Goal: Transaction & Acquisition: Download file/media

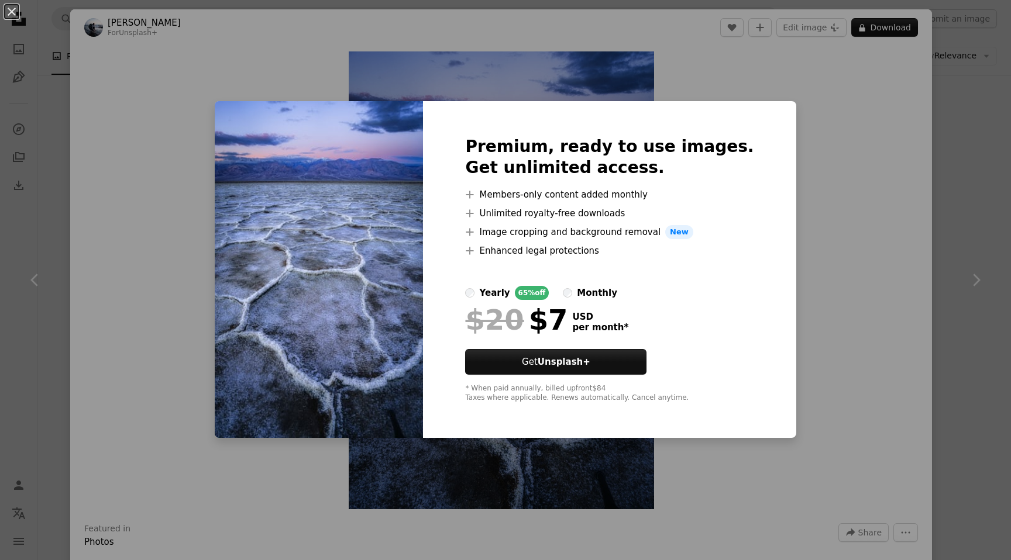
scroll to position [418, 0]
click at [140, 161] on div "An X shape Premium, ready to use images. Get unlimited access. A plus sign Memb…" at bounding box center [505, 280] width 1011 height 560
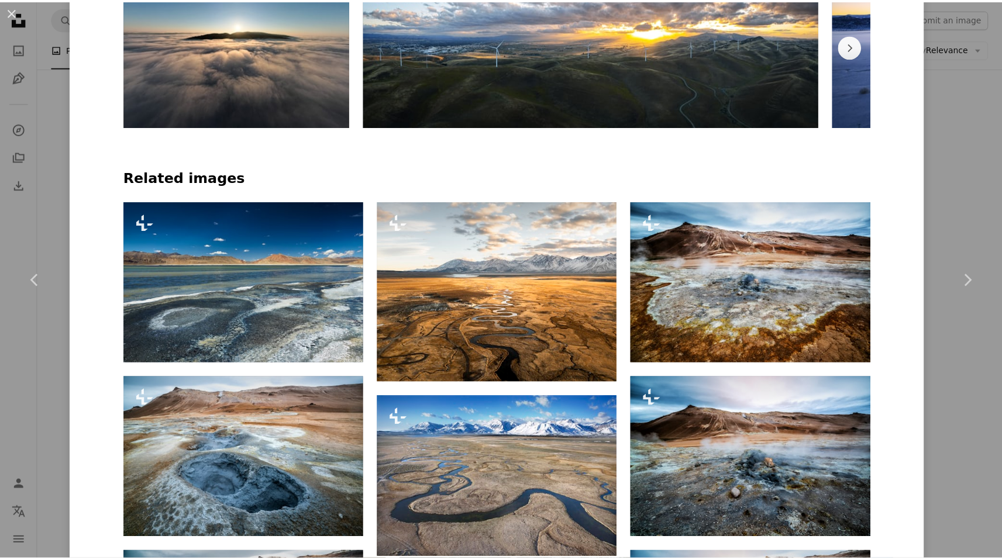
scroll to position [364, 0]
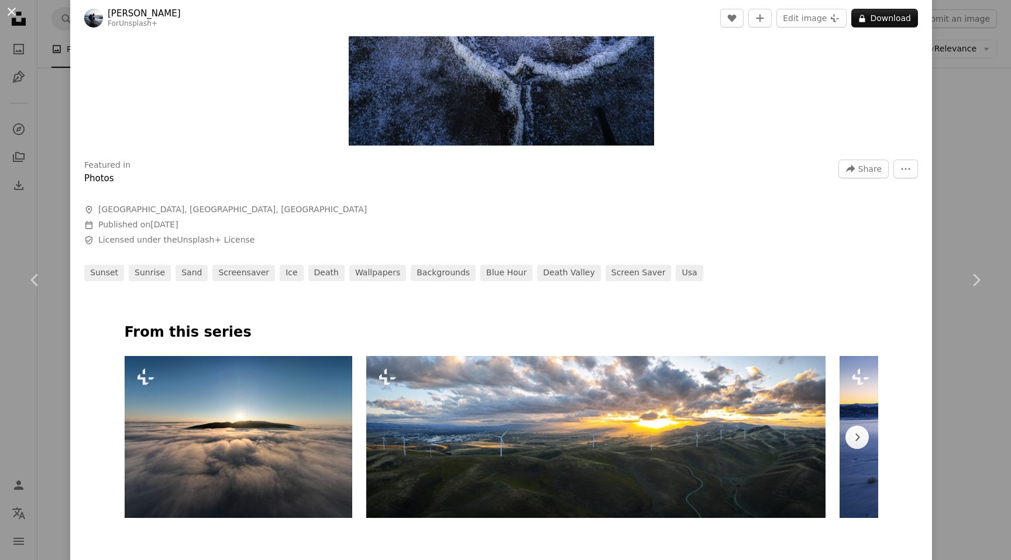
click at [13, 7] on button "An X shape" at bounding box center [12, 12] width 14 height 14
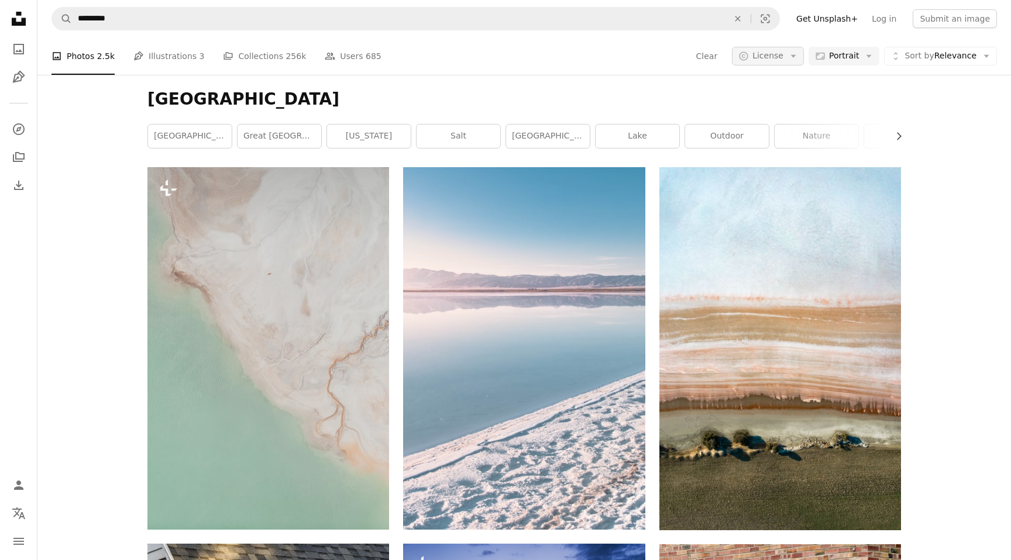
click at [752, 51] on span "License" at bounding box center [767, 55] width 31 height 9
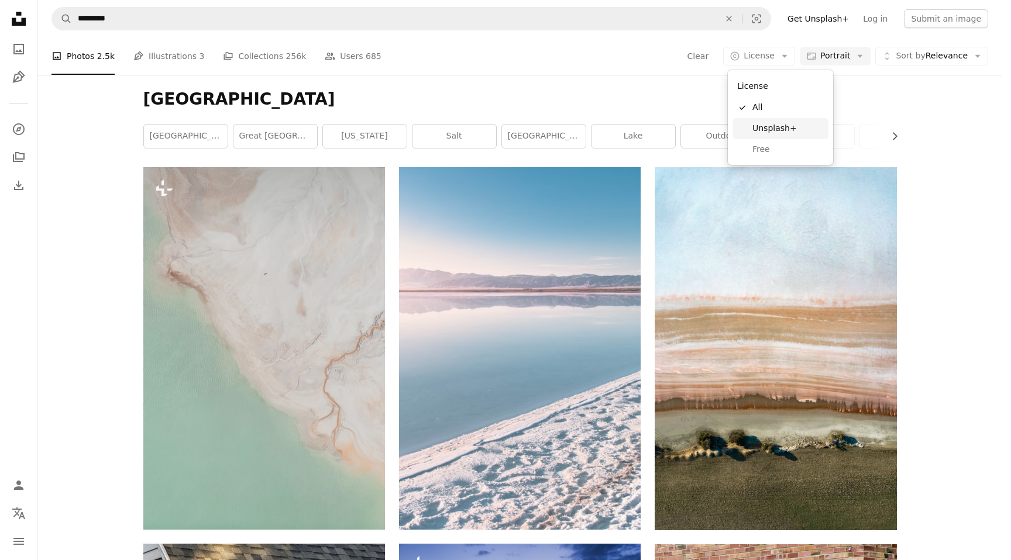
click at [765, 152] on span "Free" at bounding box center [787, 150] width 71 height 12
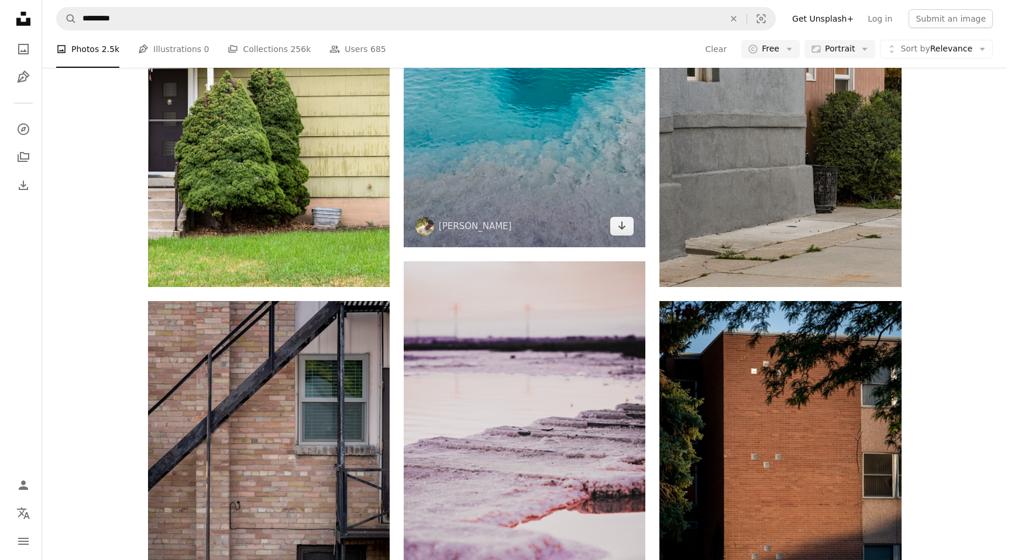
scroll to position [1276, 0]
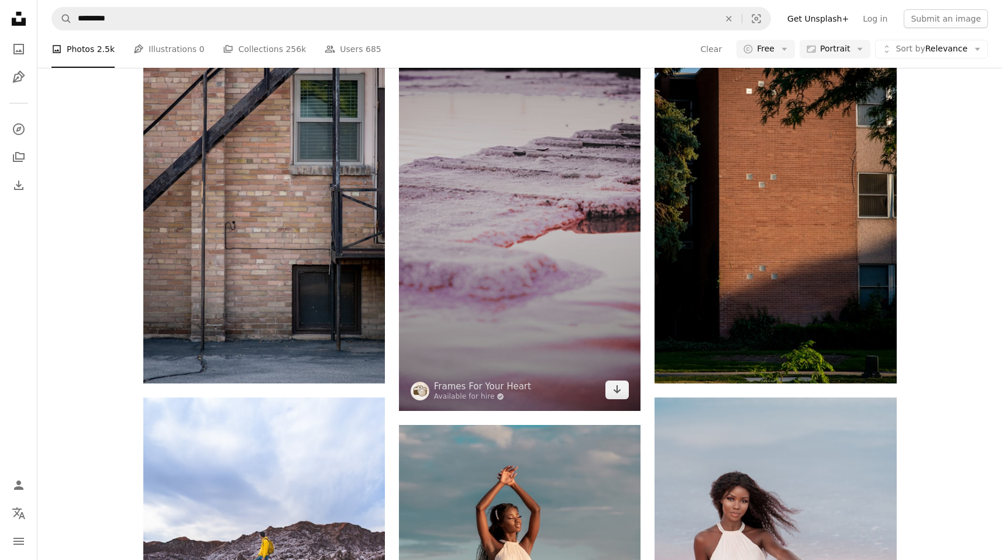
click at [538, 258] on img at bounding box center [520, 196] width 242 height 430
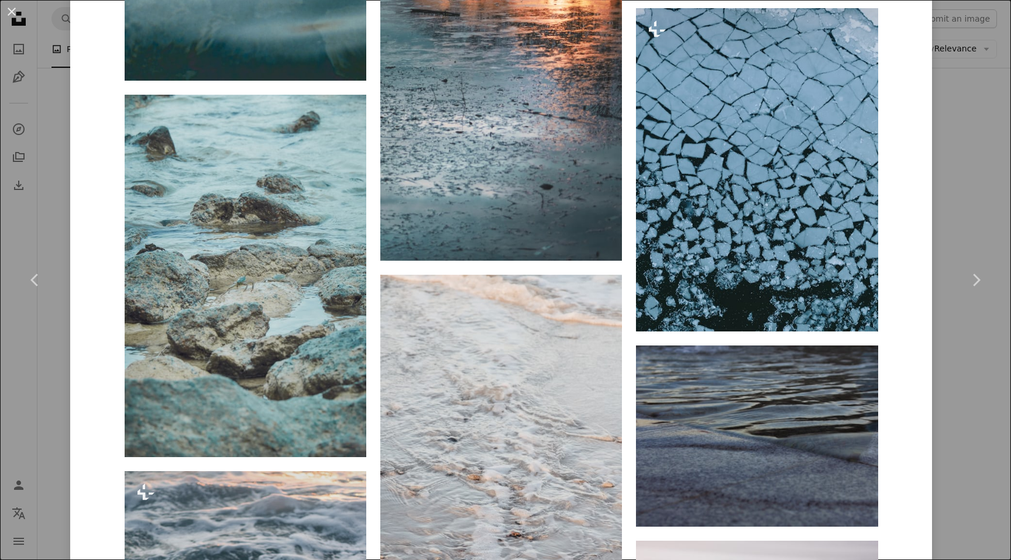
scroll to position [3092, 0]
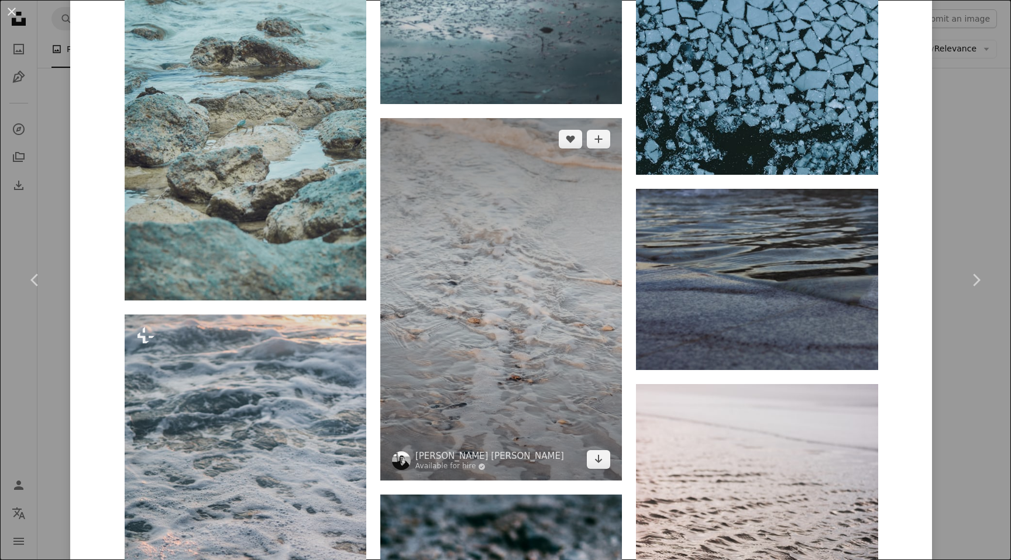
click at [481, 270] on img at bounding box center [501, 299] width 242 height 363
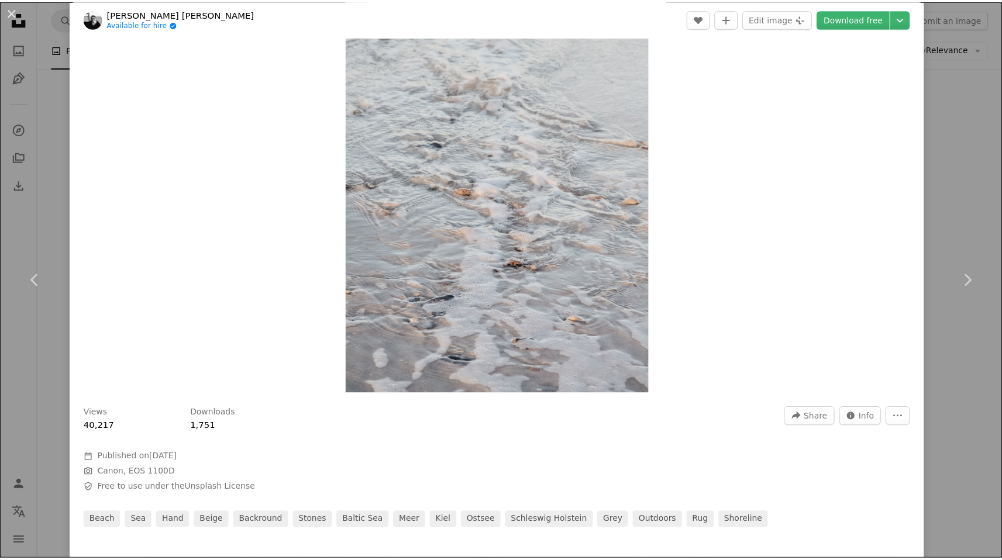
scroll to position [118, 0]
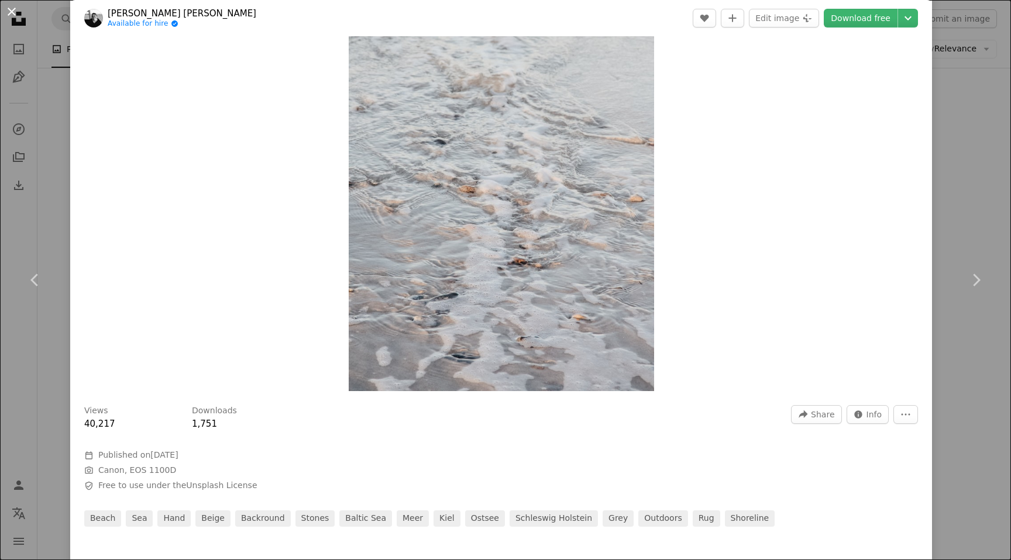
click at [6, 10] on button "An X shape" at bounding box center [12, 12] width 14 height 14
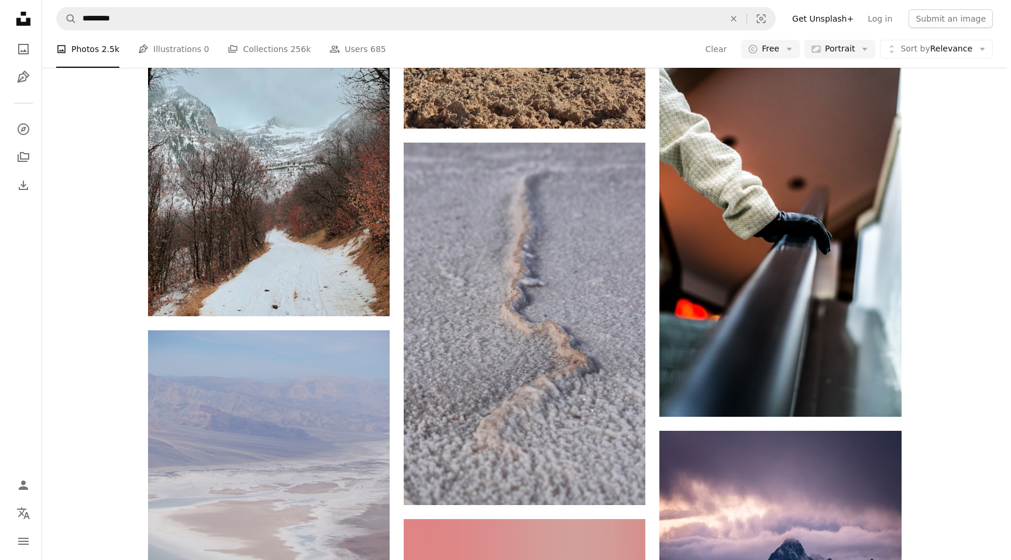
scroll to position [2821, 0]
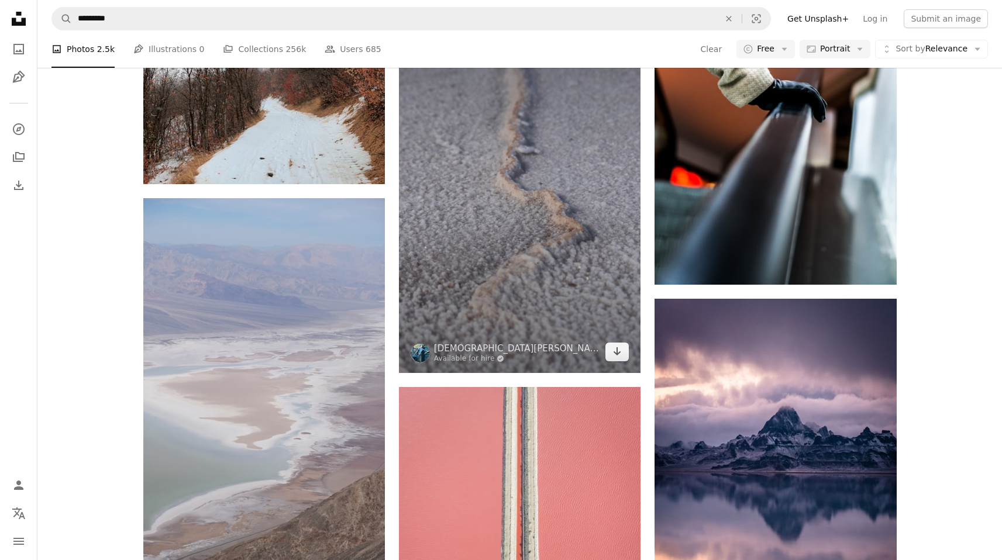
click at [505, 305] on img at bounding box center [520, 192] width 242 height 363
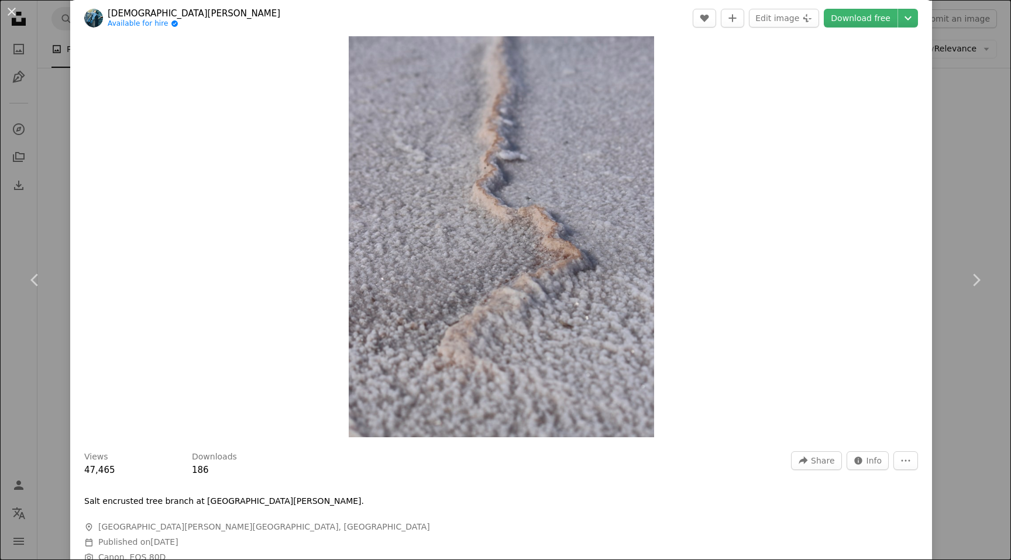
scroll to position [32, 0]
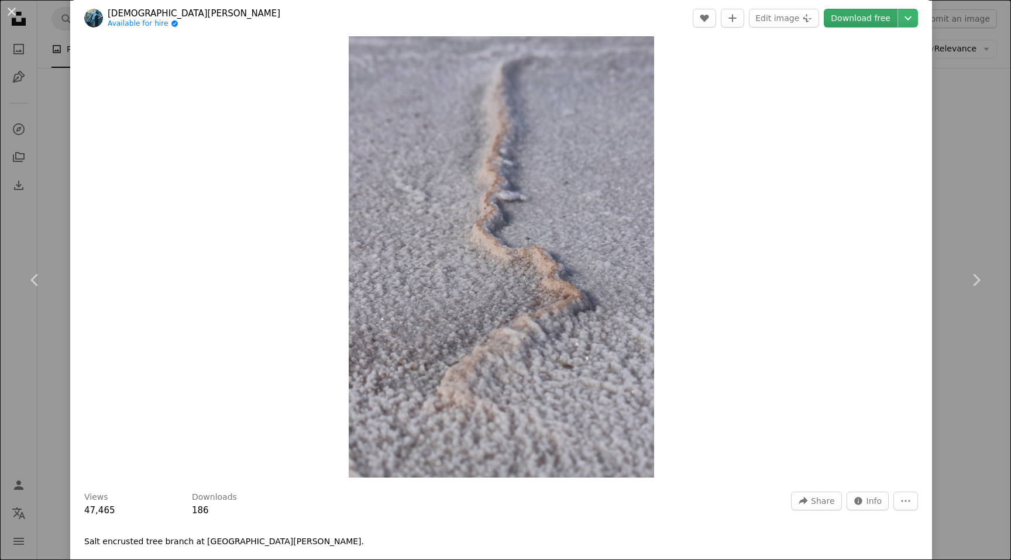
click at [844, 21] on link "Download free" at bounding box center [861, 18] width 74 height 19
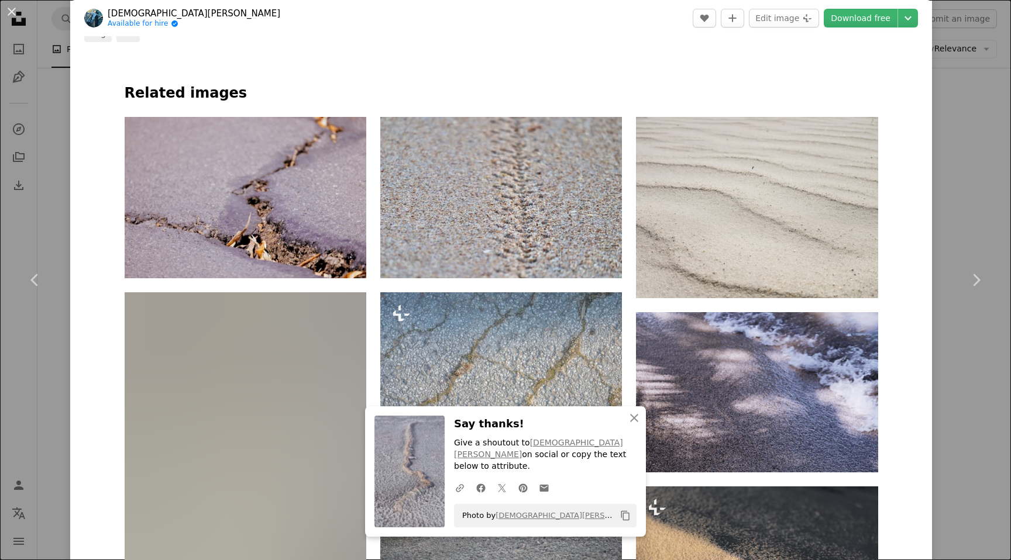
scroll to position [665, 0]
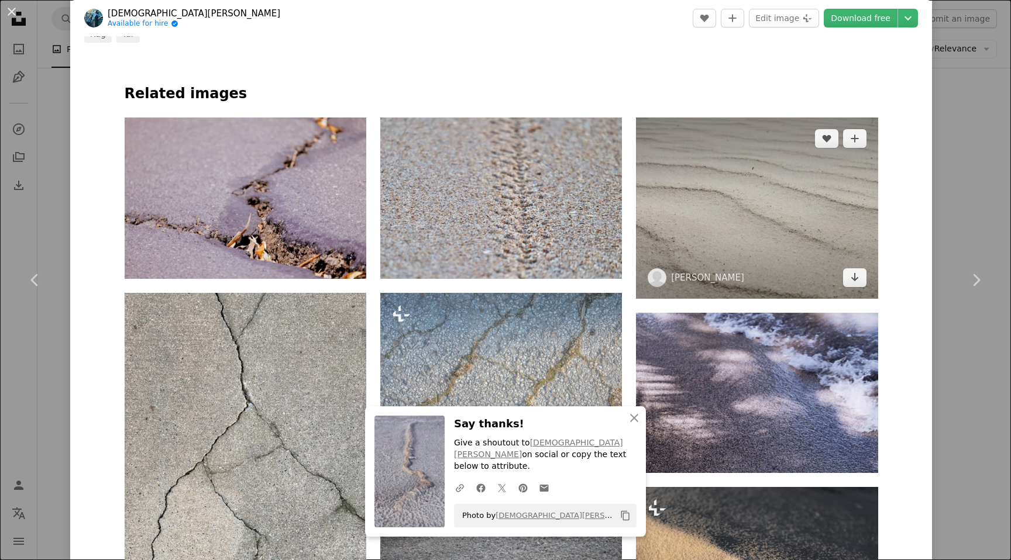
click at [721, 183] on img at bounding box center [757, 208] width 242 height 181
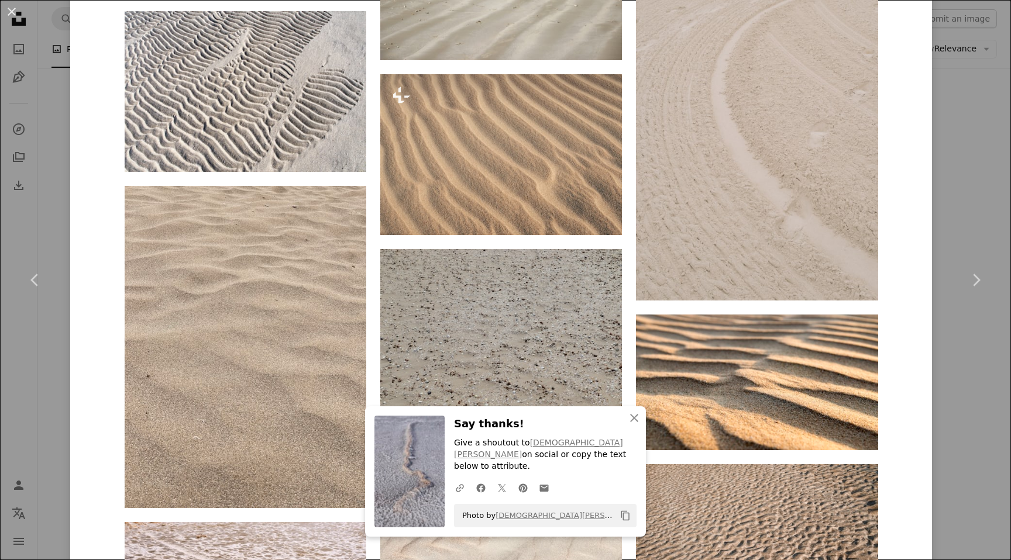
scroll to position [1333, 0]
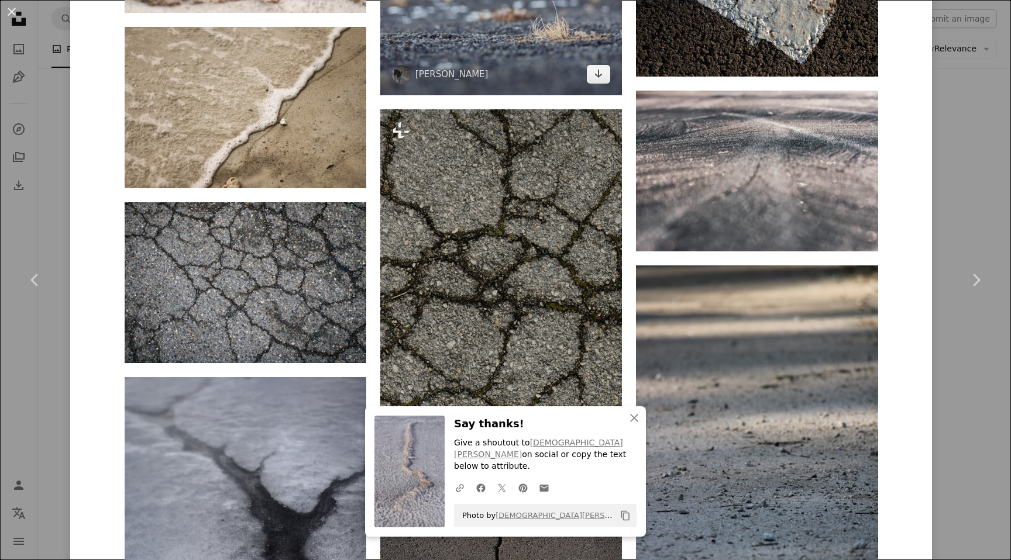
scroll to position [3287, 0]
